Goal: Communication & Community: Connect with others

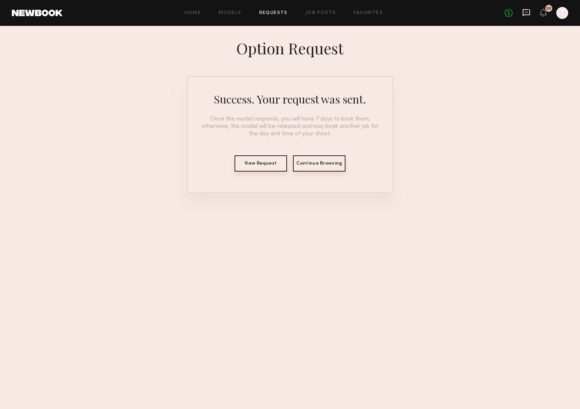
click at [526, 12] on icon at bounding box center [525, 12] width 3 height 1
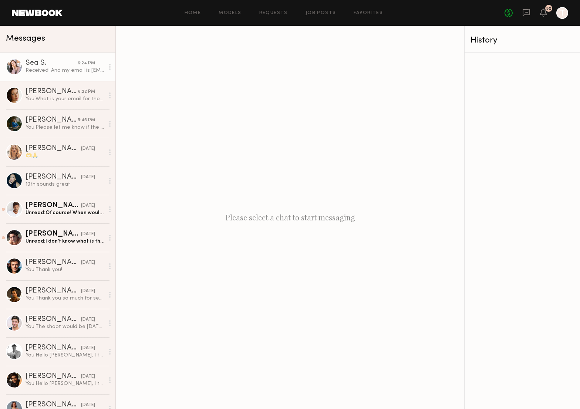
click at [58, 68] on div "Received! And my email is [EMAIL_ADDRESS][DOMAIN_NAME]" at bounding box center [65, 70] width 79 height 7
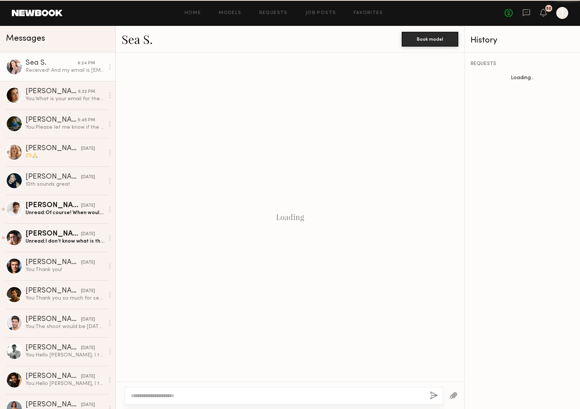
scroll to position [351, 0]
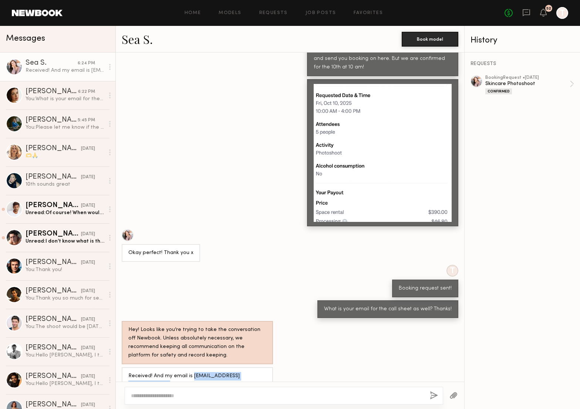
drag, startPoint x: 263, startPoint y: 367, endPoint x: 191, endPoint y: 368, distance: 72.1
click at [191, 368] on div "Received! And my email is [EMAIL_ADDRESS][DOMAIN_NAME]" at bounding box center [197, 380] width 151 height 26
copy div "officialseangthea@gmail.com"
click at [309, 328] on div "Hey! Looks like you’re trying to take the conversation off Newbook. Unless abso…" at bounding box center [290, 342] width 348 height 43
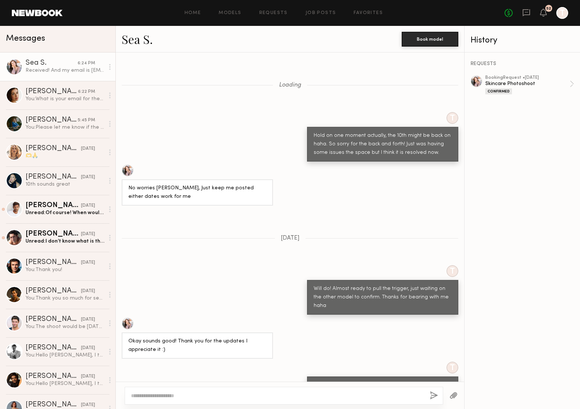
scroll to position [351, 0]
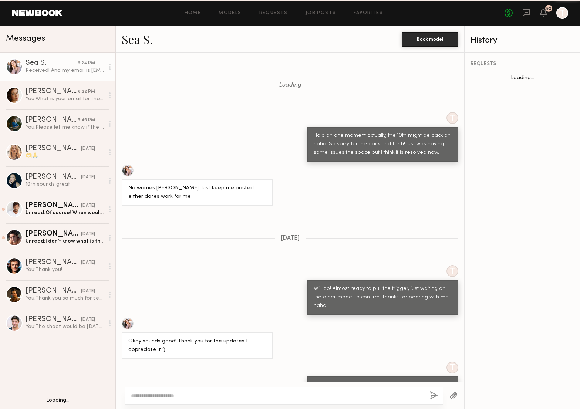
scroll to position [351, 0]
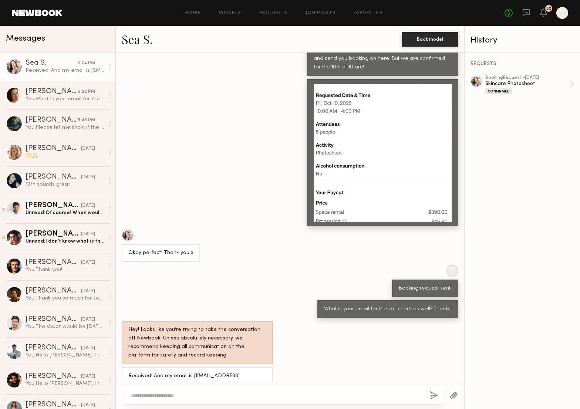
click at [66, 120] on div "[PERSON_NAME]" at bounding box center [52, 119] width 52 height 7
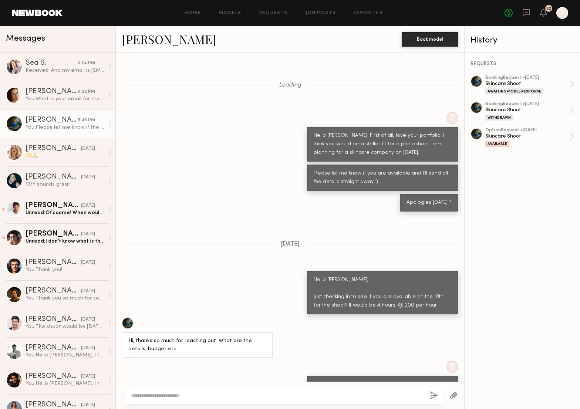
scroll to position [516, 0]
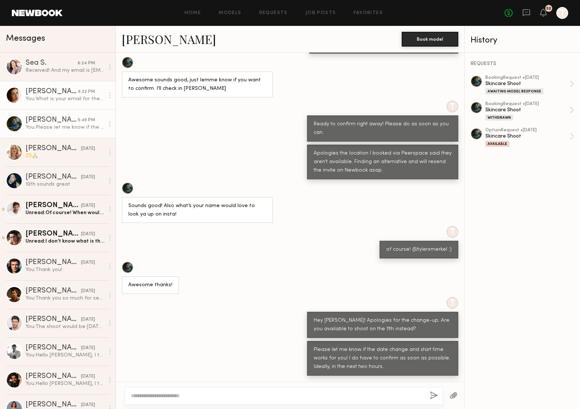
click at [54, 88] on div "[PERSON_NAME]" at bounding box center [52, 91] width 52 height 7
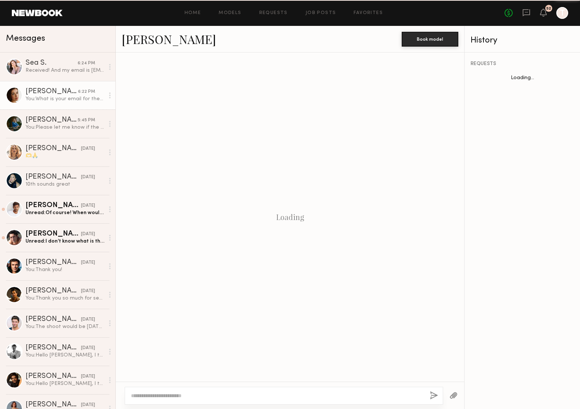
scroll to position [243, 0]
